Goal: Transaction & Acquisition: Purchase product/service

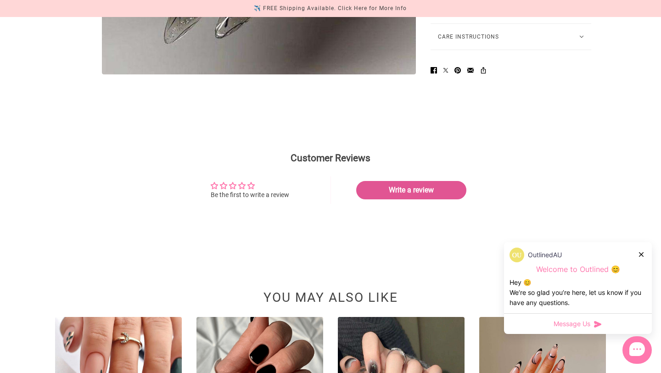
scroll to position [663, 0]
click at [311, 248] on div "Customer Reviews Be the first to write a review 0 0 0 0 0 See all reviews Write…" at bounding box center [330, 182] width 661 height 151
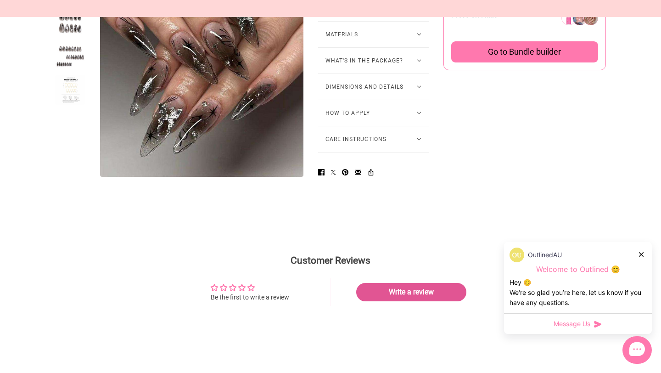
scroll to position [875, 0]
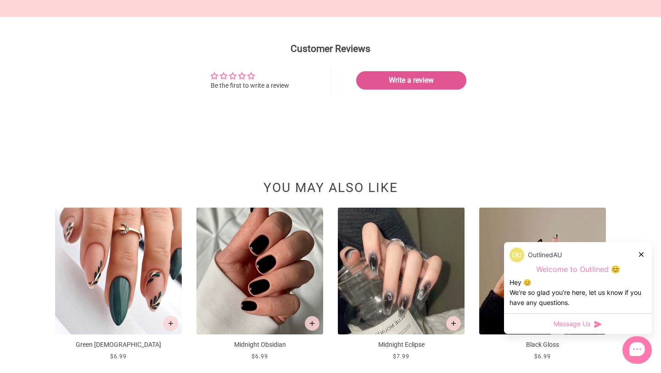
click at [643, 254] on icon at bounding box center [641, 254] width 5 height 5
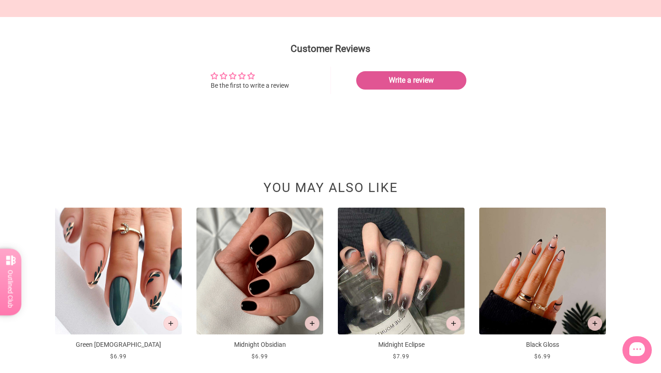
scroll to position [0, 0]
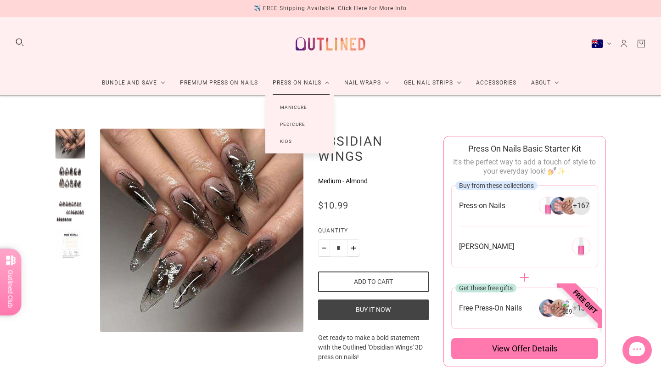
click at [317, 82] on link "Press On Nails" at bounding box center [301, 83] width 72 height 24
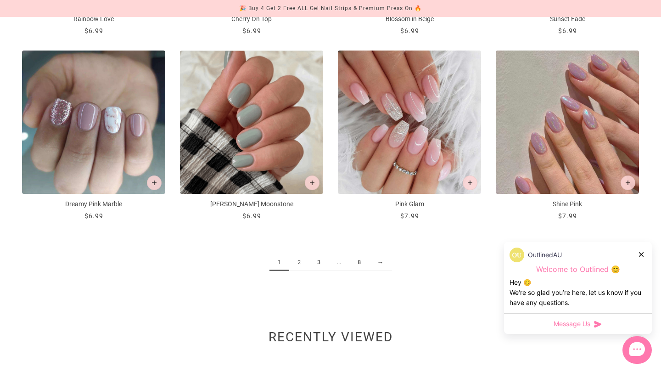
scroll to position [1083, 0]
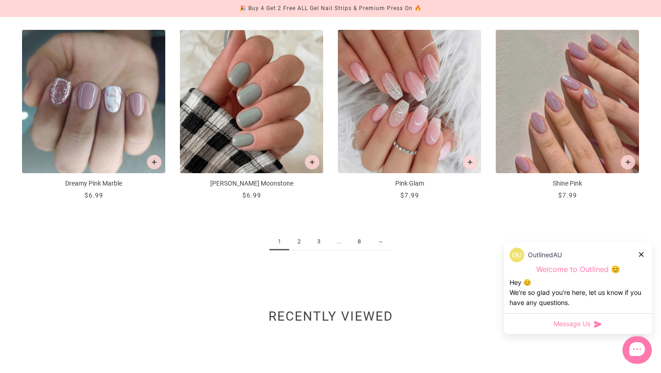
click at [303, 243] on link "2" at bounding box center [299, 241] width 20 height 17
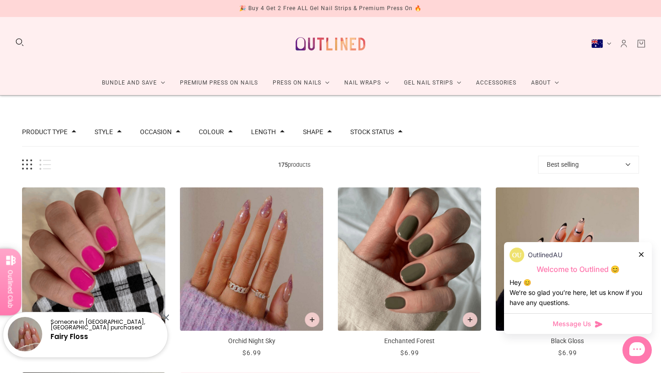
click at [222, 132] on button "Colour" at bounding box center [211, 132] width 25 height 6
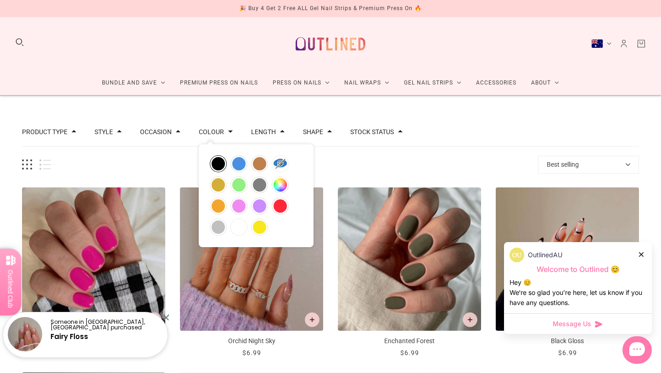
click at [217, 162] on button "black" at bounding box center [218, 164] width 16 height 16
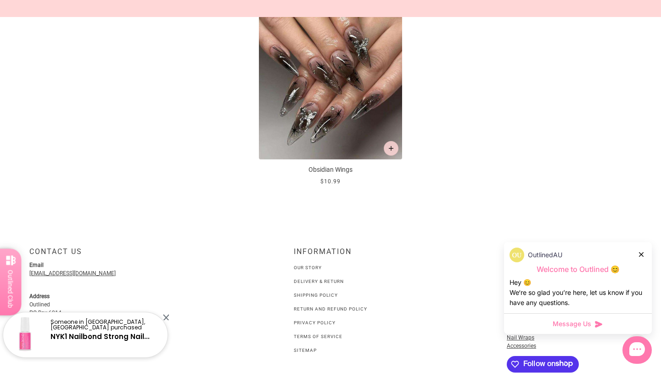
scroll to position [642, 0]
